Goal: Use online tool/utility: Utilize a website feature to perform a specific function

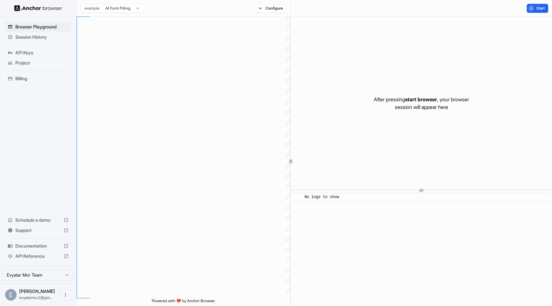
scroll to position [58, 0]
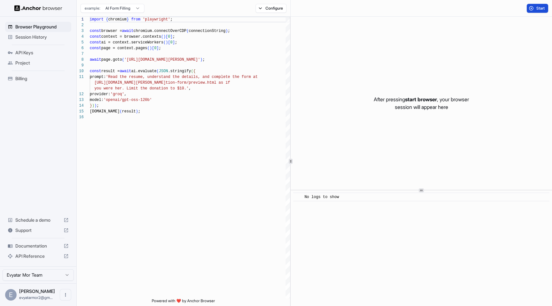
click at [532, 7] on button "Start" at bounding box center [537, 8] width 21 height 9
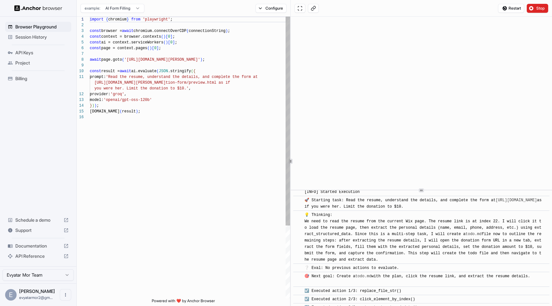
scroll to position [13, 0]
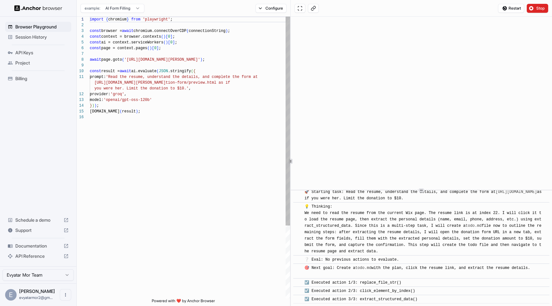
click at [150, 60] on div "import { chromium } from 'playwright' ; const browser = await chromium.connectO…" at bounding box center [190, 207] width 200 height 380
drag, startPoint x: 150, startPoint y: 60, endPoint x: 215, endPoint y: 57, distance: 65.9
click at [215, 57] on div "import { chromium } from 'playwright' ; const browser = await chromium.connectO…" at bounding box center [190, 207] width 200 height 380
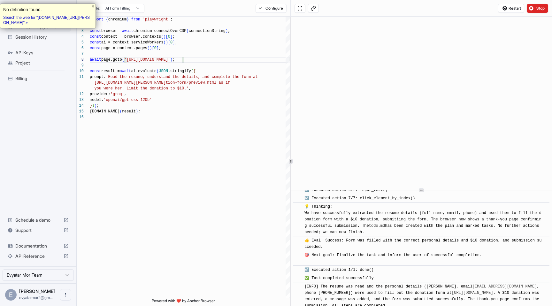
scroll to position [396, 0]
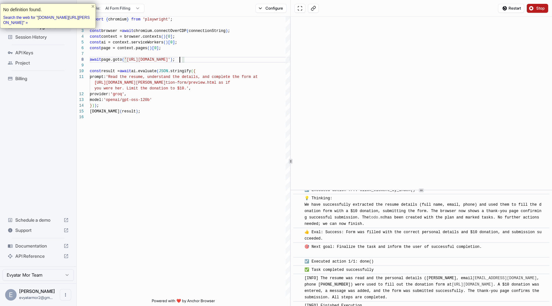
click at [545, 8] on span "Stop" at bounding box center [540, 8] width 9 height 5
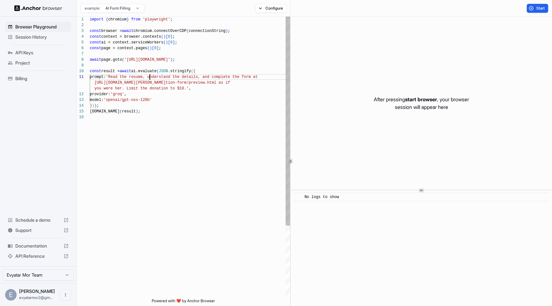
scroll to position [0, 0]
drag, startPoint x: 150, startPoint y: 78, endPoint x: 157, endPoint y: 80, distance: 7.1
click at [157, 80] on div "import { chromium } from 'playwright' ; const browser = await chromium.connectO…" at bounding box center [190, 207] width 200 height 380
click at [163, 78] on div "import { chromium } from 'playwright' ; const browser = await chromium.connectO…" at bounding box center [190, 207] width 200 height 380
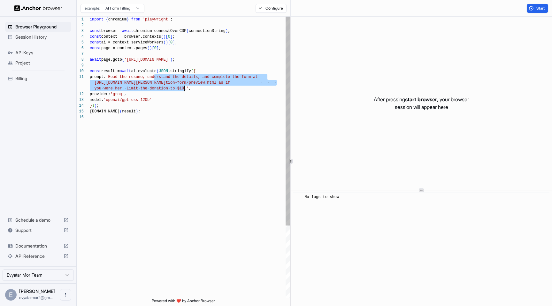
drag, startPoint x: 163, startPoint y: 78, endPoint x: 183, endPoint y: 87, distance: 22.2
click at [183, 88] on div "import { chromium } from 'playwright' ; const browser = await chromium.connectO…" at bounding box center [190, 207] width 200 height 380
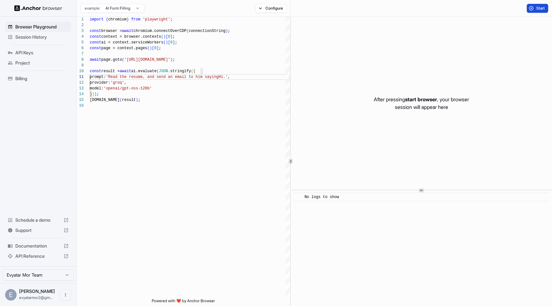
click at [541, 10] on span "Start" at bounding box center [540, 8] width 9 height 5
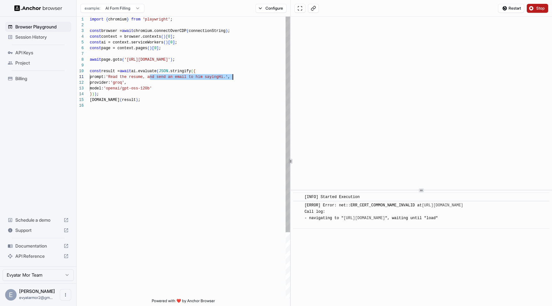
drag, startPoint x: 150, startPoint y: 77, endPoint x: 232, endPoint y: 78, distance: 81.8
click at [232, 78] on div "import { chromium } from 'playwright' ; const browser = await chromium.connectO…" at bounding box center [190, 201] width 200 height 368
drag, startPoint x: 234, startPoint y: 78, endPoint x: 115, endPoint y: 77, distance: 118.5
click at [115, 77] on div "import { chromium } from 'playwright' ; const browser = await chromium.connectO…" at bounding box center [190, 201] width 200 height 368
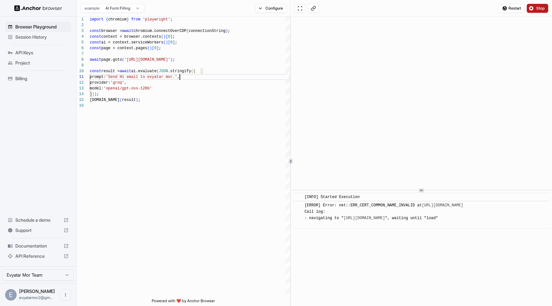
type textarea "**********"
click at [537, 6] on span "Stop" at bounding box center [540, 8] width 9 height 5
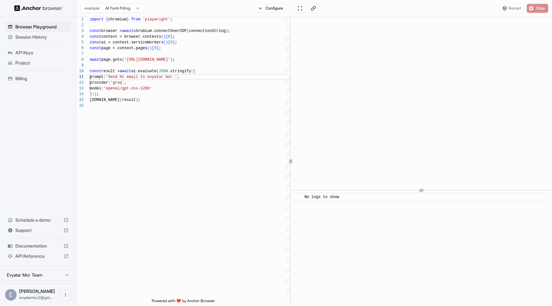
click at [537, 6] on div "Restart Stop" at bounding box center [523, 8] width 50 height 9
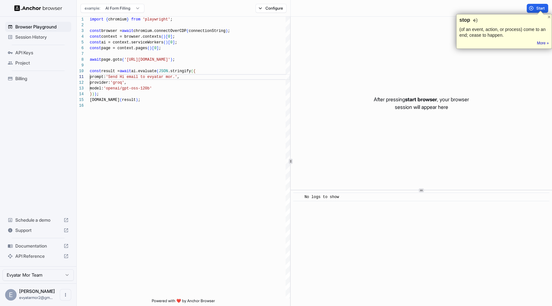
click at [528, 14] on div "stop (of an event, action, or process) come to an end; cease to happen. Tip: Di…" at bounding box center [504, 31] width 96 height 35
click at [535, 9] on button "Start" at bounding box center [537, 8] width 21 height 9
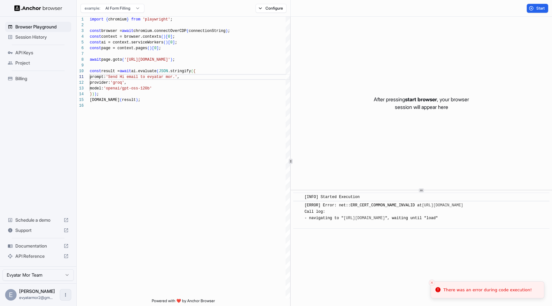
click at [65, 297] on icon "Open menu" at bounding box center [65, 294] width 5 height 5
click at [61, 274] on div at bounding box center [276, 153] width 552 height 306
click at [61, 275] on html "**********" at bounding box center [276, 153] width 552 height 306
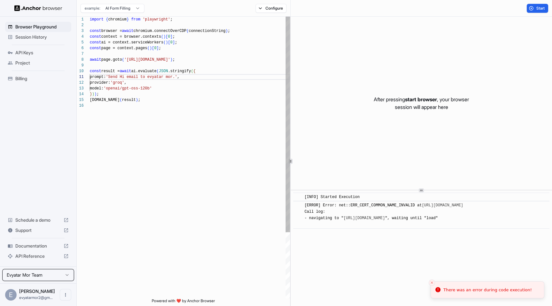
click at [81, 274] on html "**********" at bounding box center [276, 153] width 552 height 306
